Goal: Transaction & Acquisition: Book appointment/travel/reservation

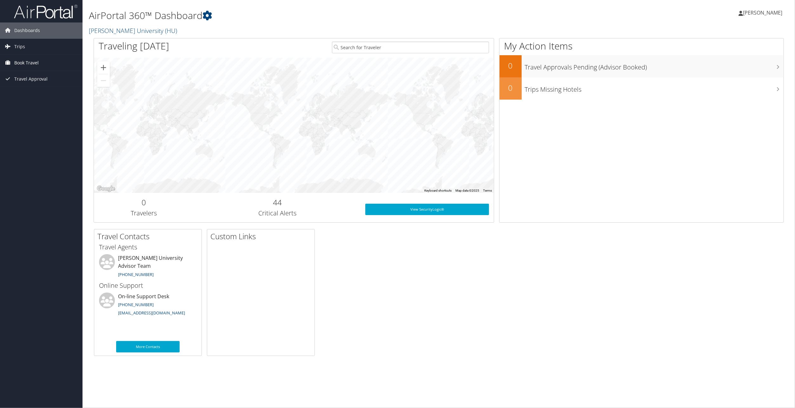
click at [43, 65] on link "Book Travel" at bounding box center [41, 63] width 82 height 16
click at [46, 86] on link "Book/Manage Online Trips" at bounding box center [41, 85] width 82 height 10
